Goal: Check status: Check status

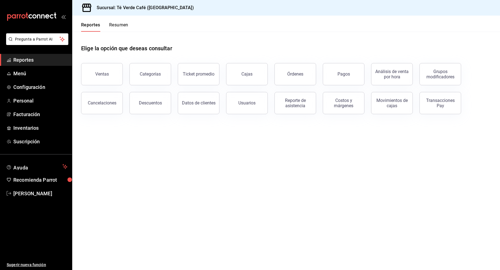
scroll to position [6444, 0]
click at [288, 73] on div "Órdenes" at bounding box center [295, 73] width 16 height 5
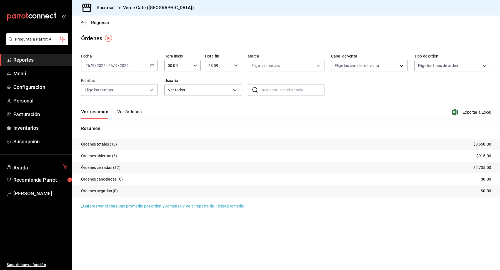
click at [18, 62] on span "Reportes" at bounding box center [40, 59] width 54 height 7
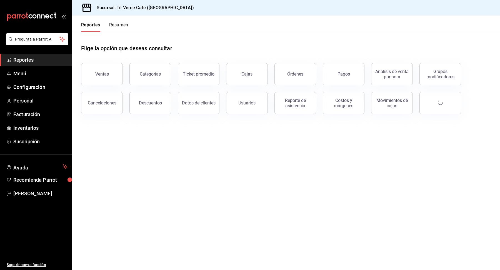
click at [318, 81] on div "Pagos" at bounding box center [340, 70] width 48 height 29
click at [294, 80] on button "Órdenes" at bounding box center [295, 74] width 42 height 22
